Goal: Information Seeking & Learning: Find specific page/section

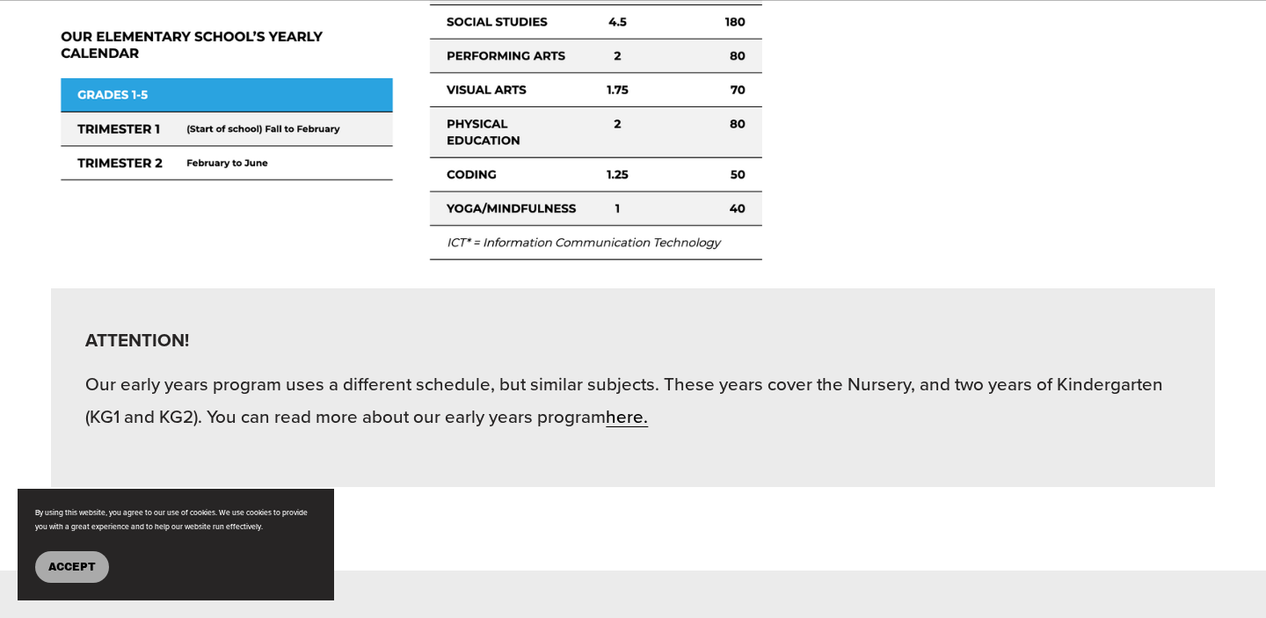
scroll to position [3771, 0]
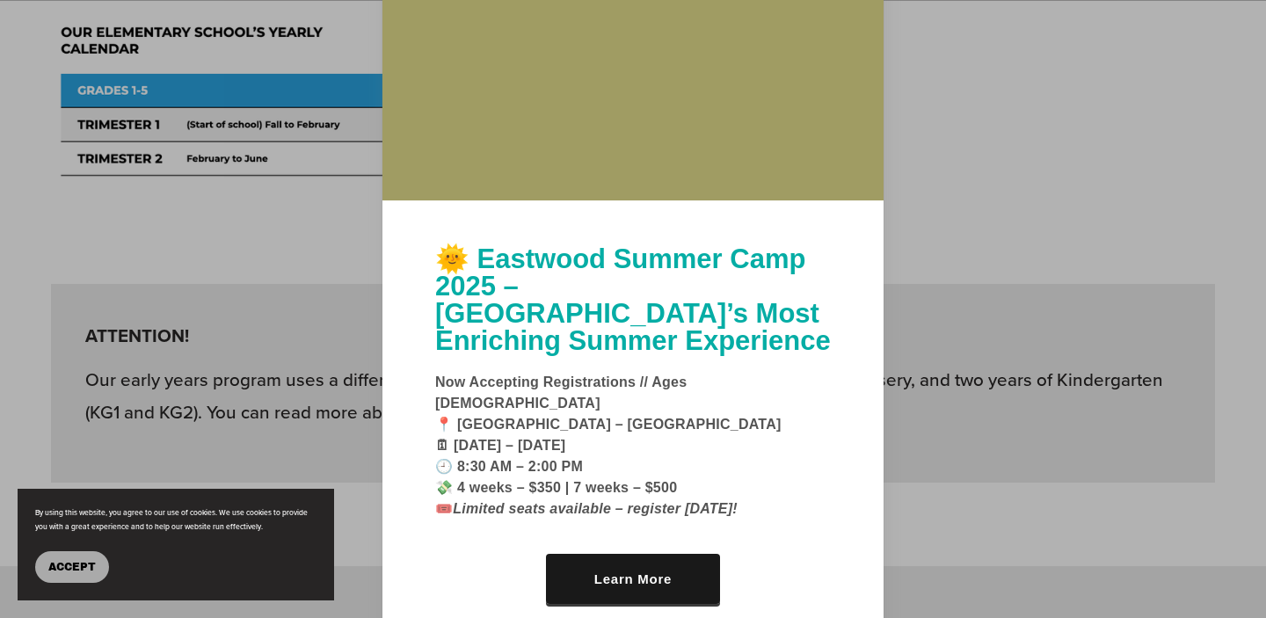
click at [709, 407] on strong "Now Accepting Registrations // Ages [DEMOGRAPHIC_DATA] 📍 [GEOGRAPHIC_DATA] – Ma…" at bounding box center [608, 446] width 346 height 142
click at [935, 446] on div at bounding box center [633, 309] width 1266 height 618
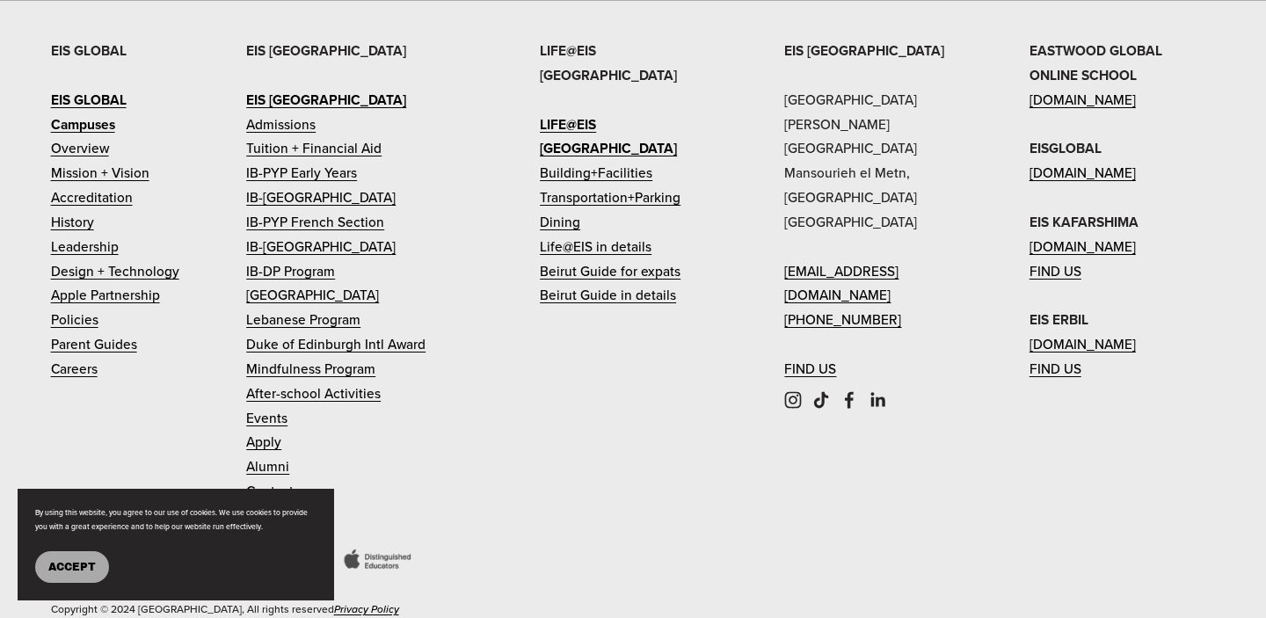
scroll to position [6486, 0]
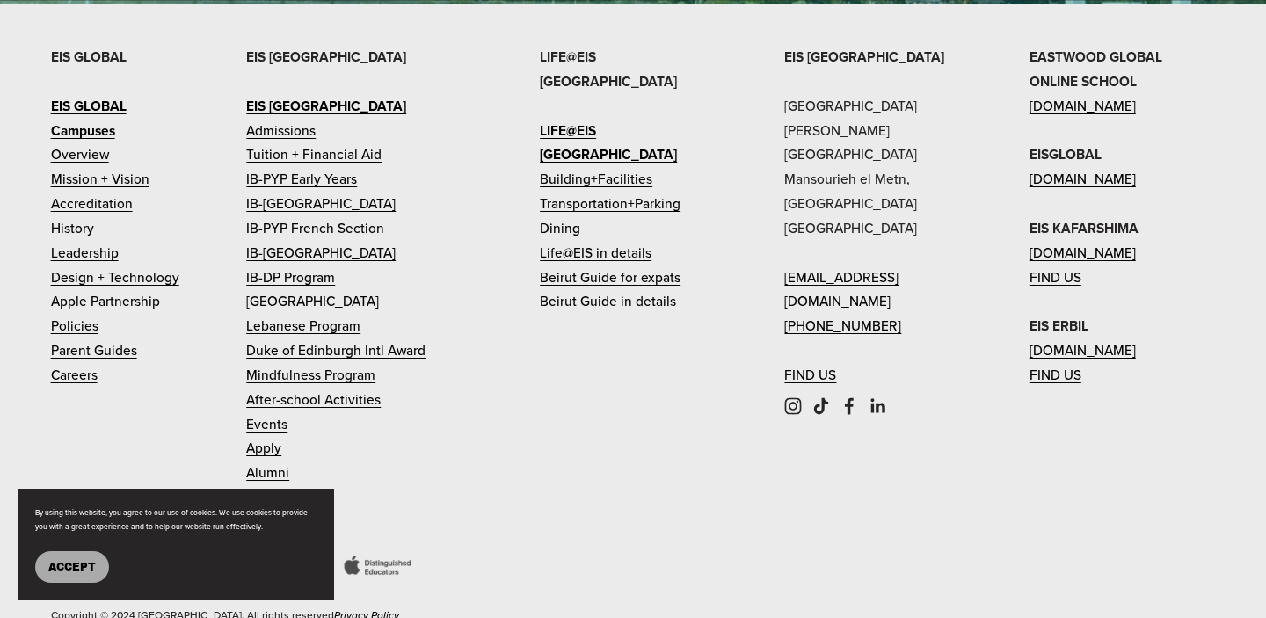
click at [352, 167] on link "Tuition + Financial Aid" at bounding box center [313, 154] width 135 height 25
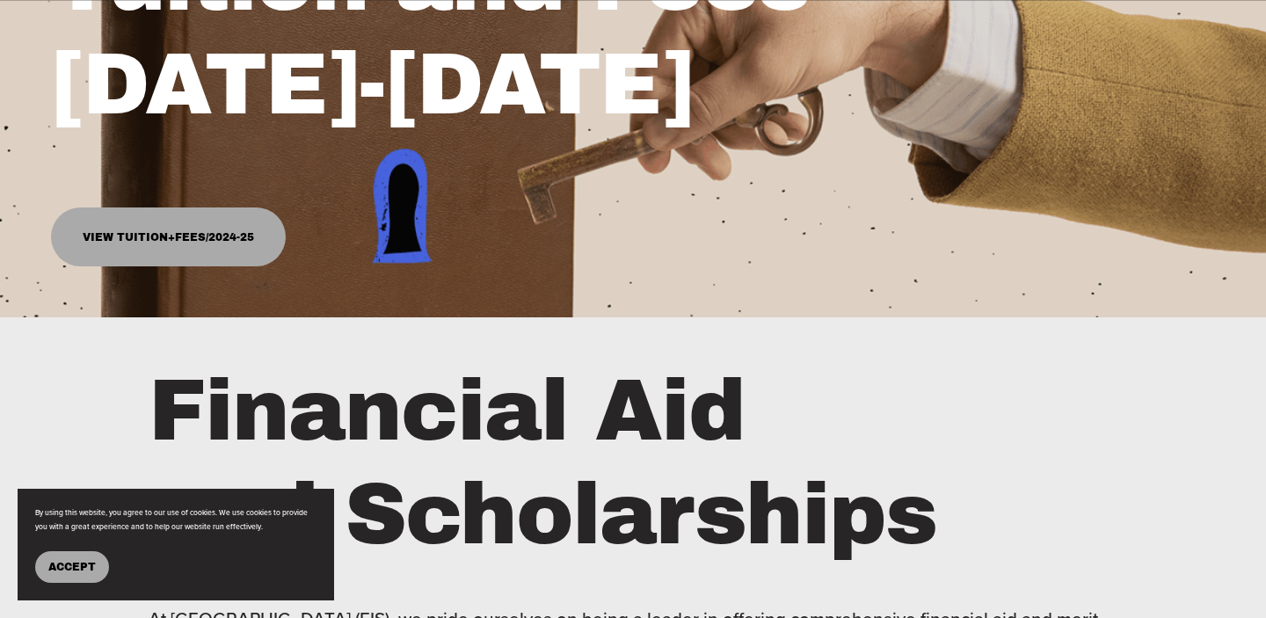
scroll to position [412, 0]
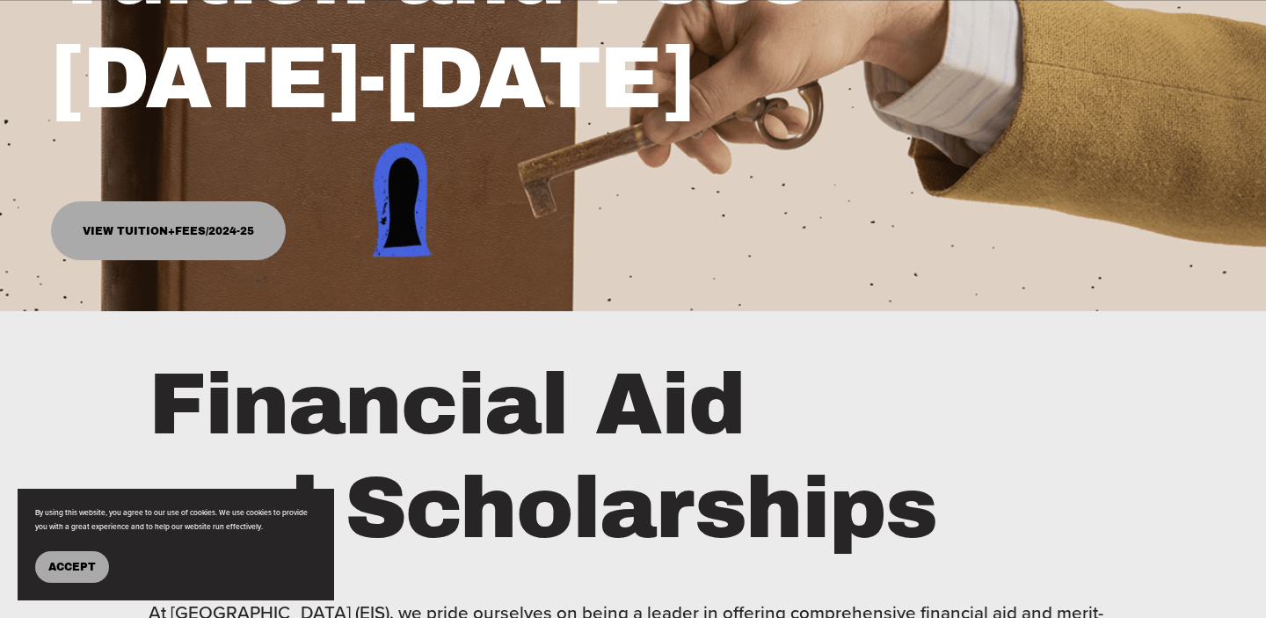
click at [238, 246] on link "View Tuition+Fees/2024-25" at bounding box center [168, 231] width 235 height 60
